Goal: Navigation & Orientation: Find specific page/section

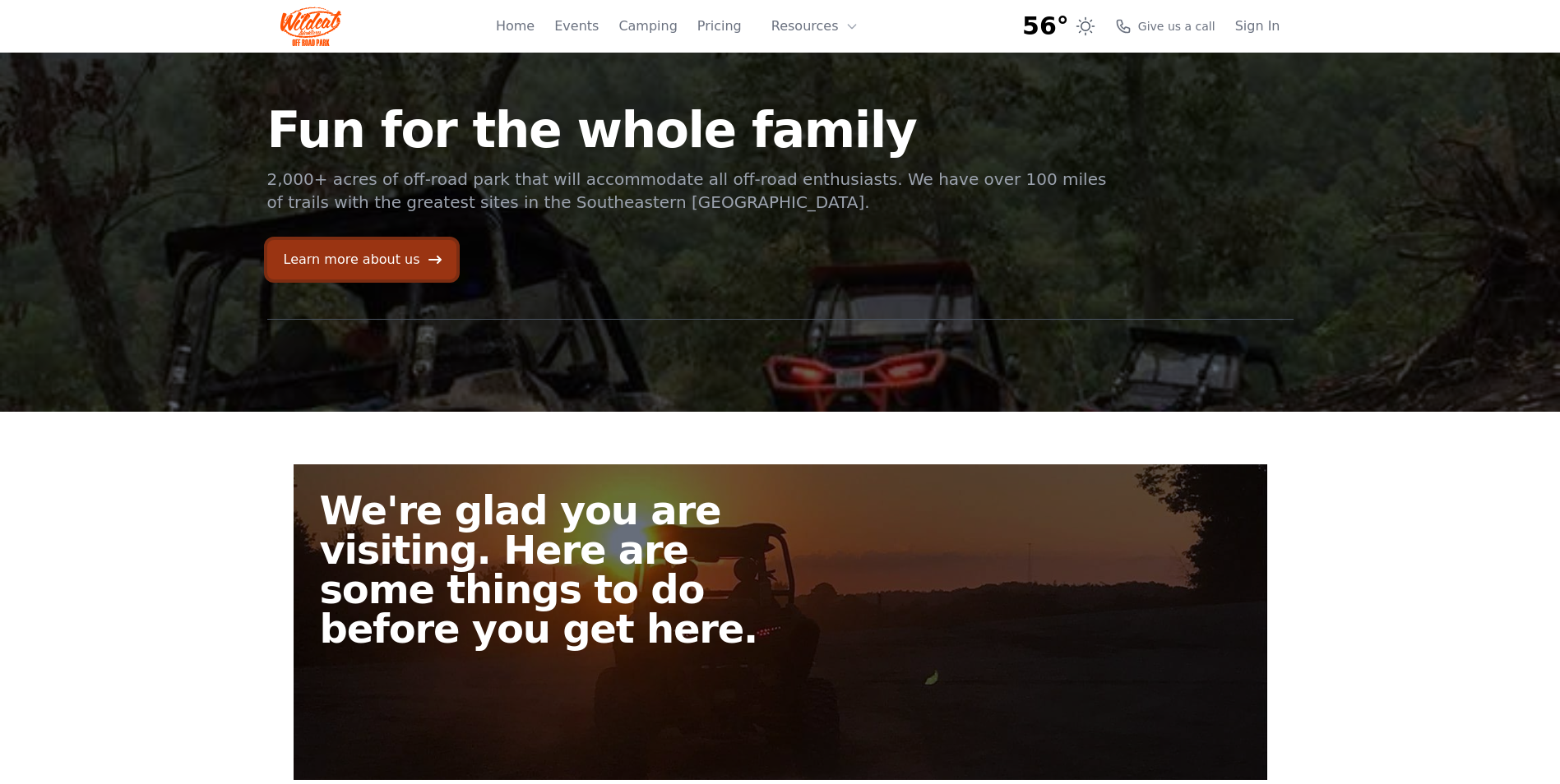
click at [379, 266] on link "Learn more about us" at bounding box center [361, 260] width 189 height 39
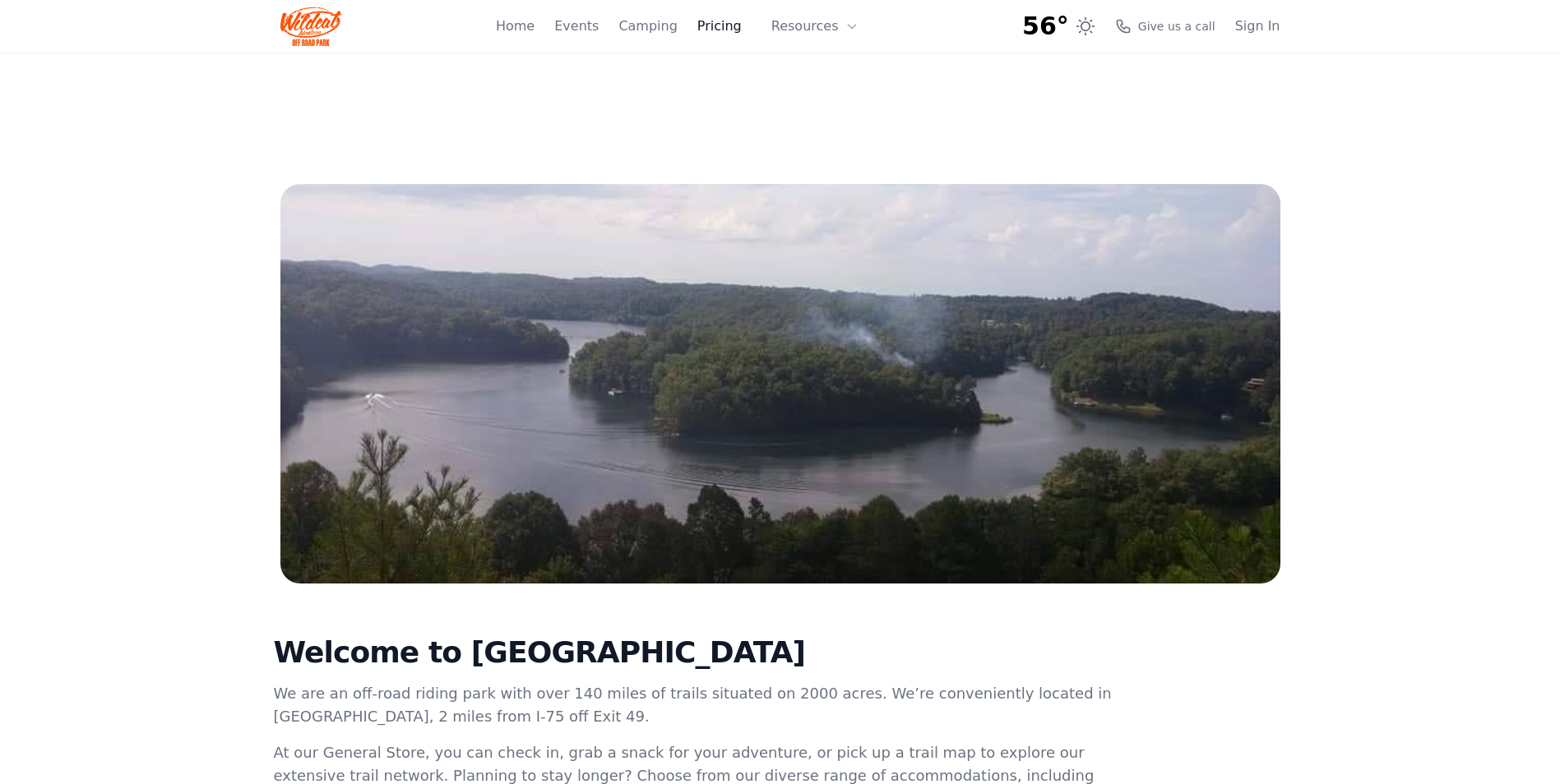
click at [720, 24] on link "Pricing" at bounding box center [719, 26] width 45 height 19
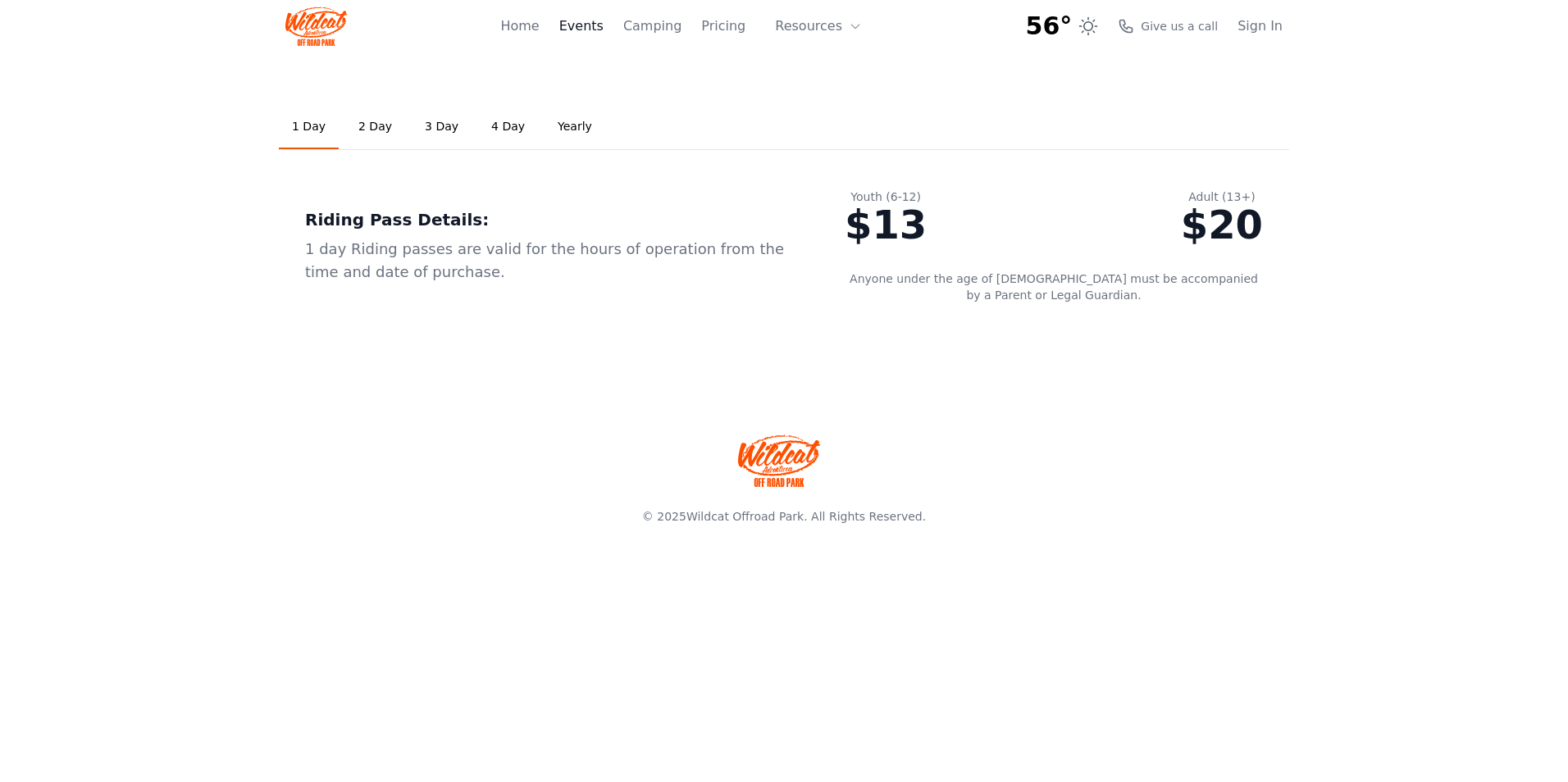
click at [604, 23] on link "Events" at bounding box center [581, 26] width 44 height 19
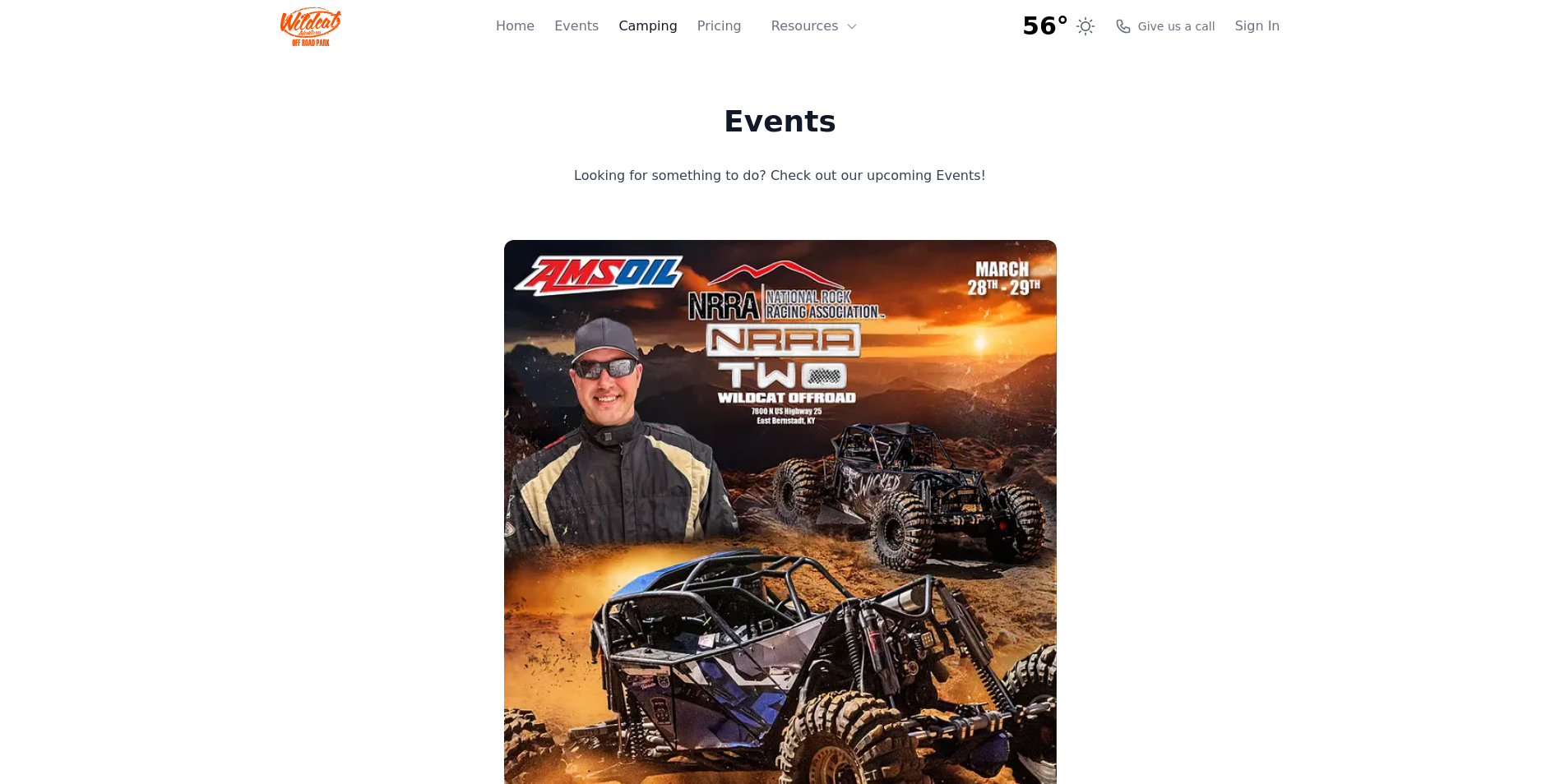
click at [666, 30] on link "Camping" at bounding box center [647, 26] width 58 height 19
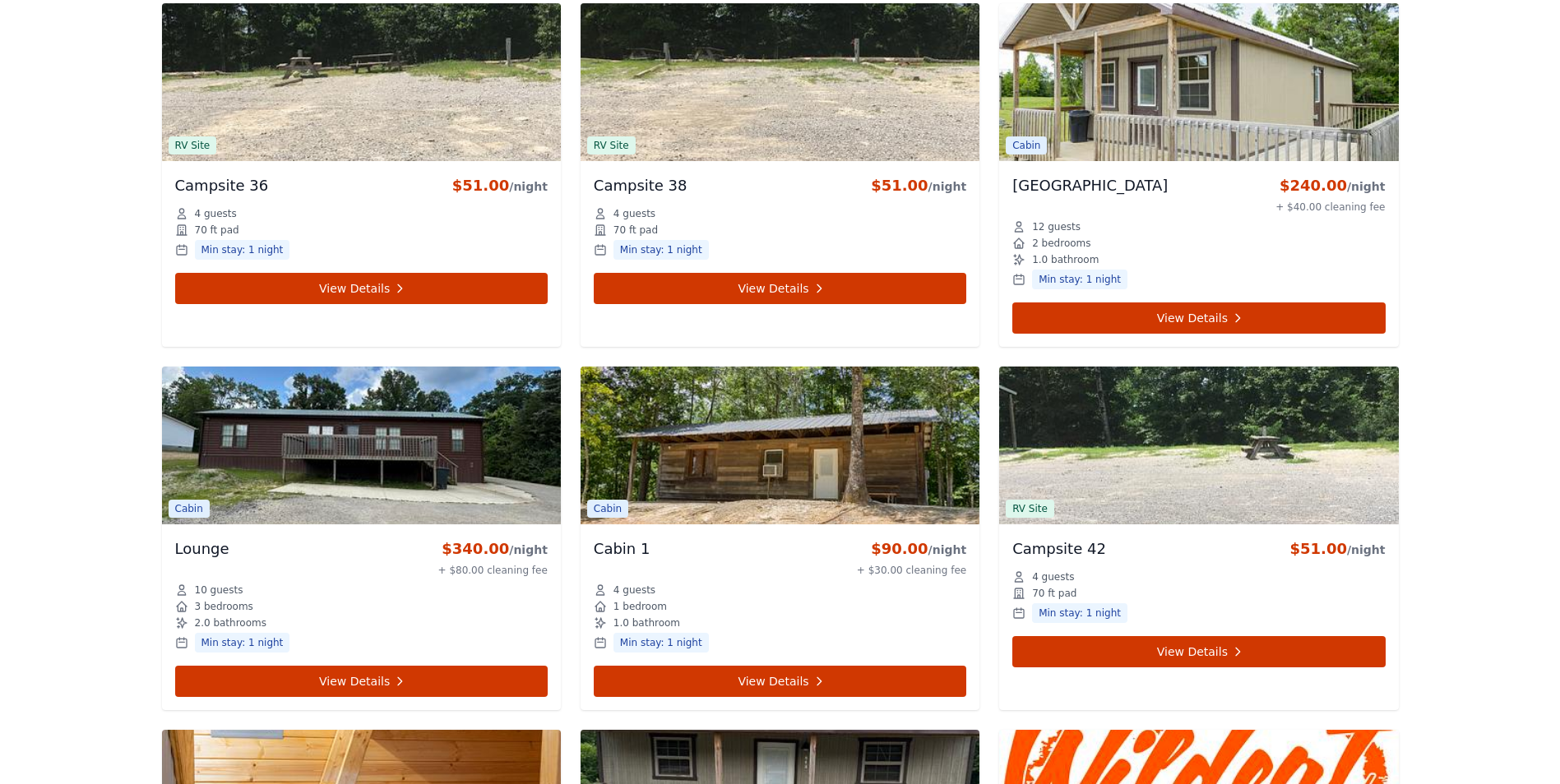
scroll to position [5168, 0]
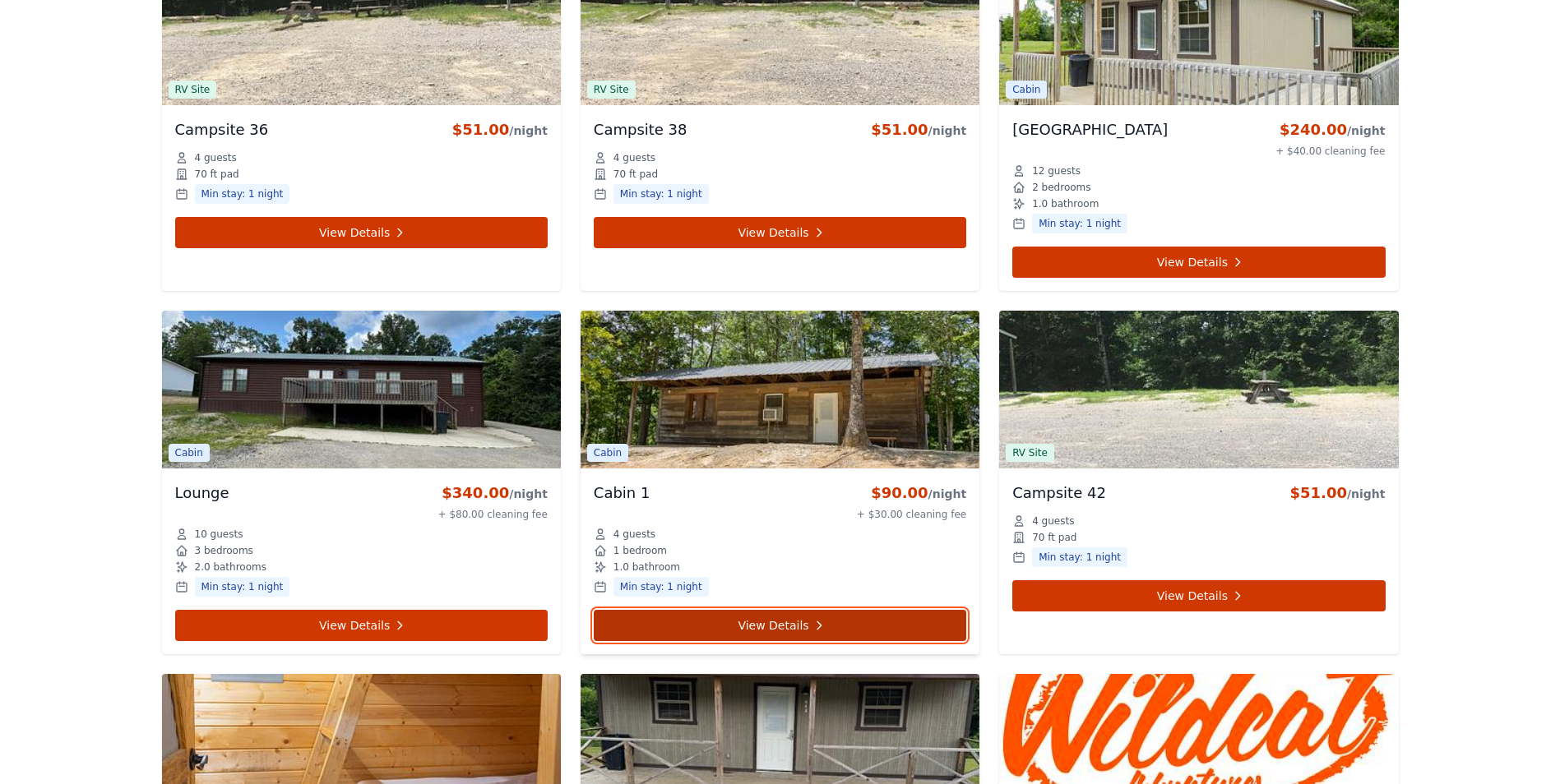
click at [773, 610] on link "View Details" at bounding box center [779, 625] width 372 height 31
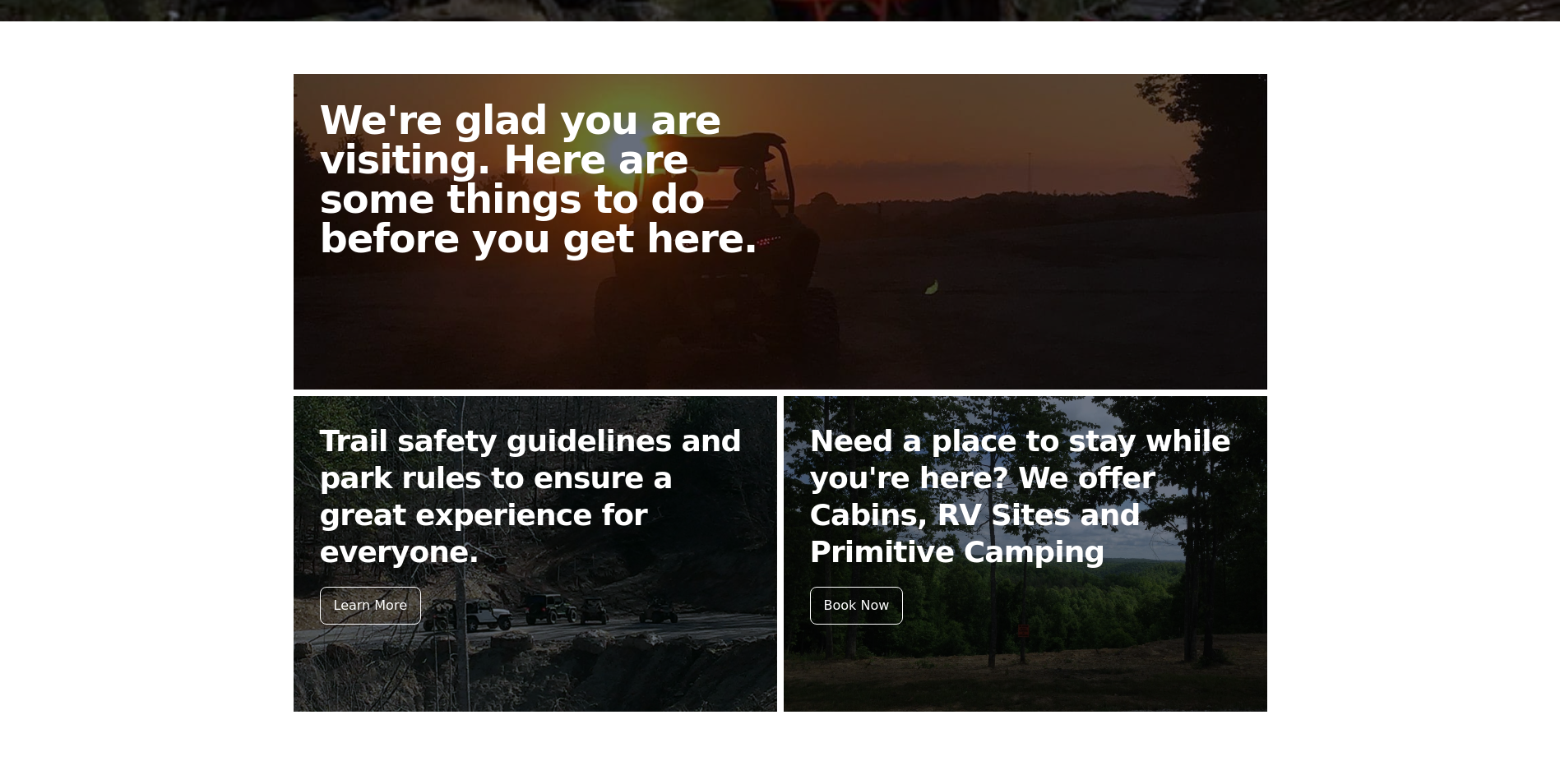
scroll to position [360, 0]
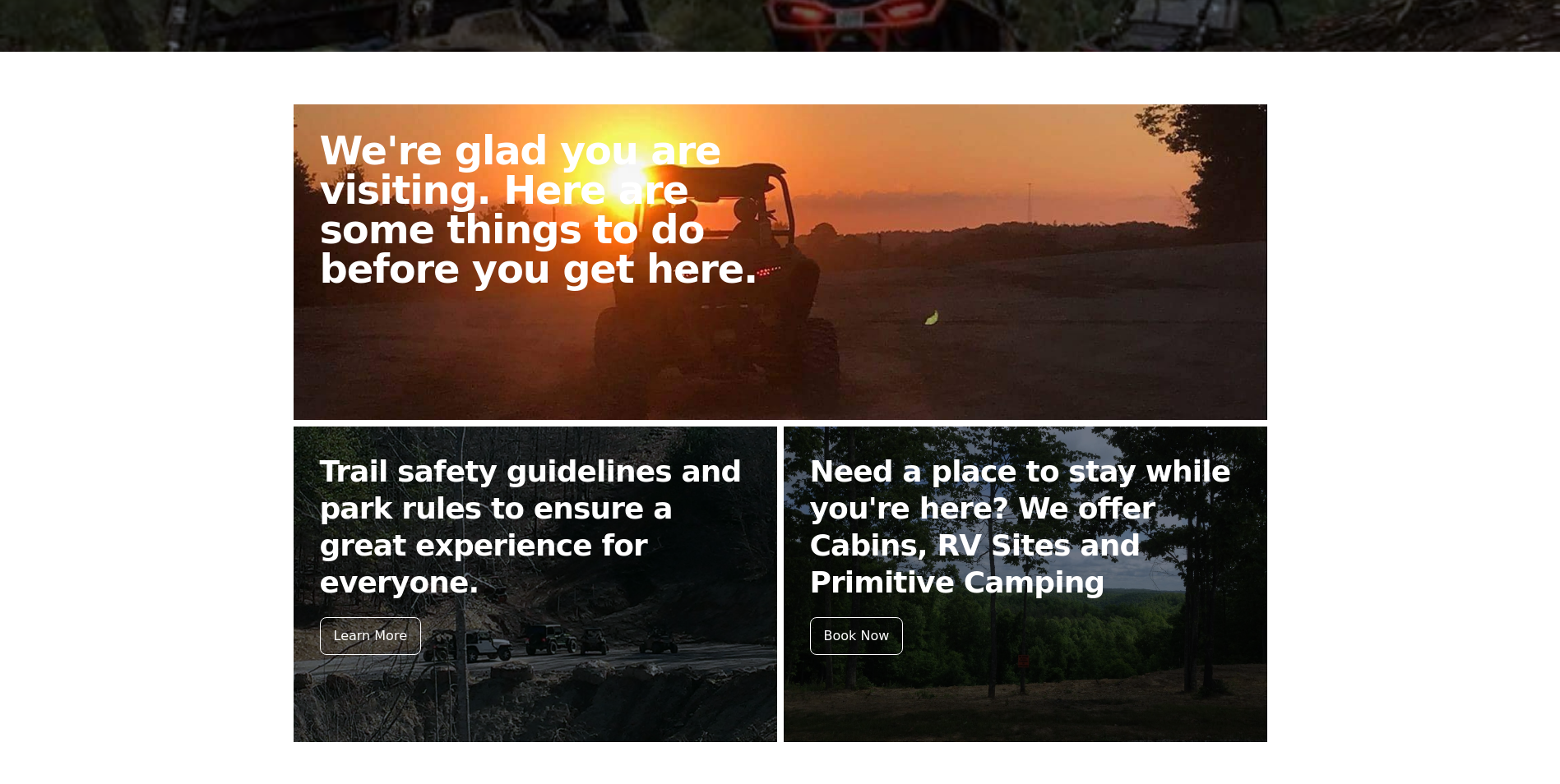
click at [571, 246] on h2 "We're glad you are visiting. Here are some things to do before you get here." at bounding box center [556, 210] width 473 height 158
